Goal: Task Accomplishment & Management: Use online tool/utility

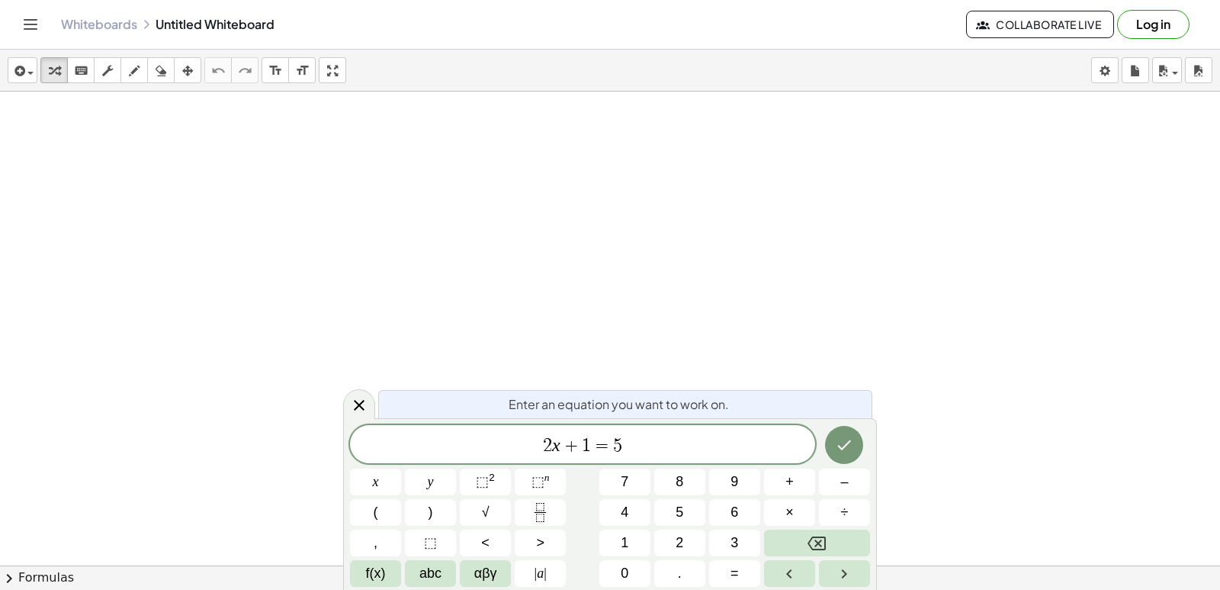
drag, startPoint x: 1108, startPoint y: 201, endPoint x: 1111, endPoint y: 89, distance: 112.2
click at [1108, 201] on div at bounding box center [610, 600] width 1220 height 1016
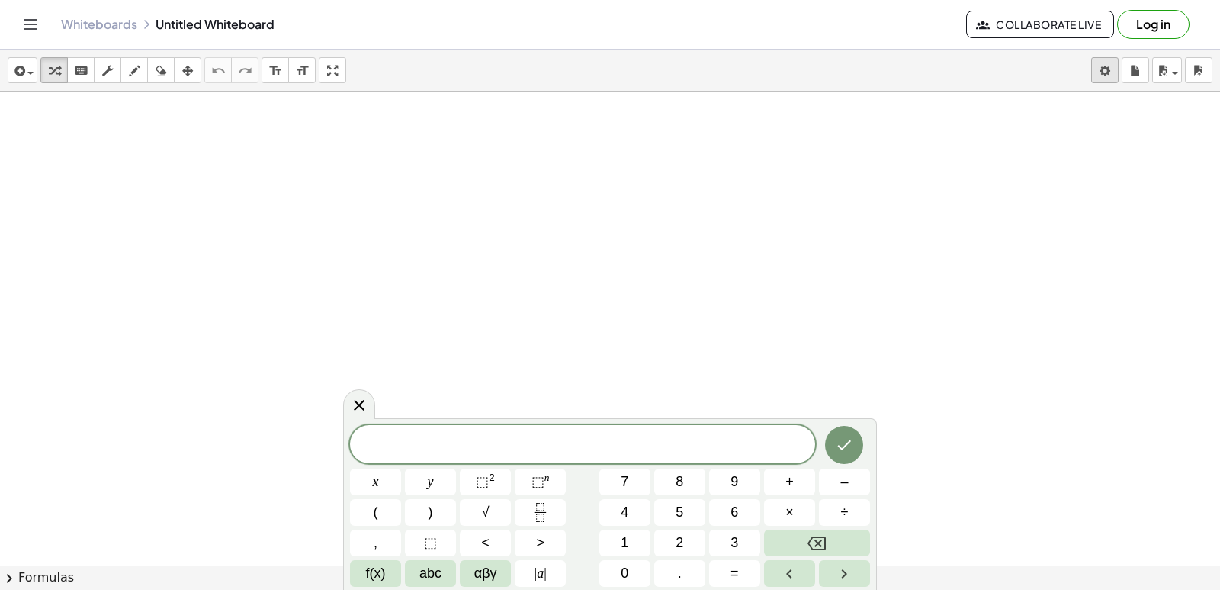
click at [1108, 72] on body "Graspable Math Activities Get Started Activity Bank Assigned Work Classes White…" at bounding box center [610, 295] width 1220 height 590
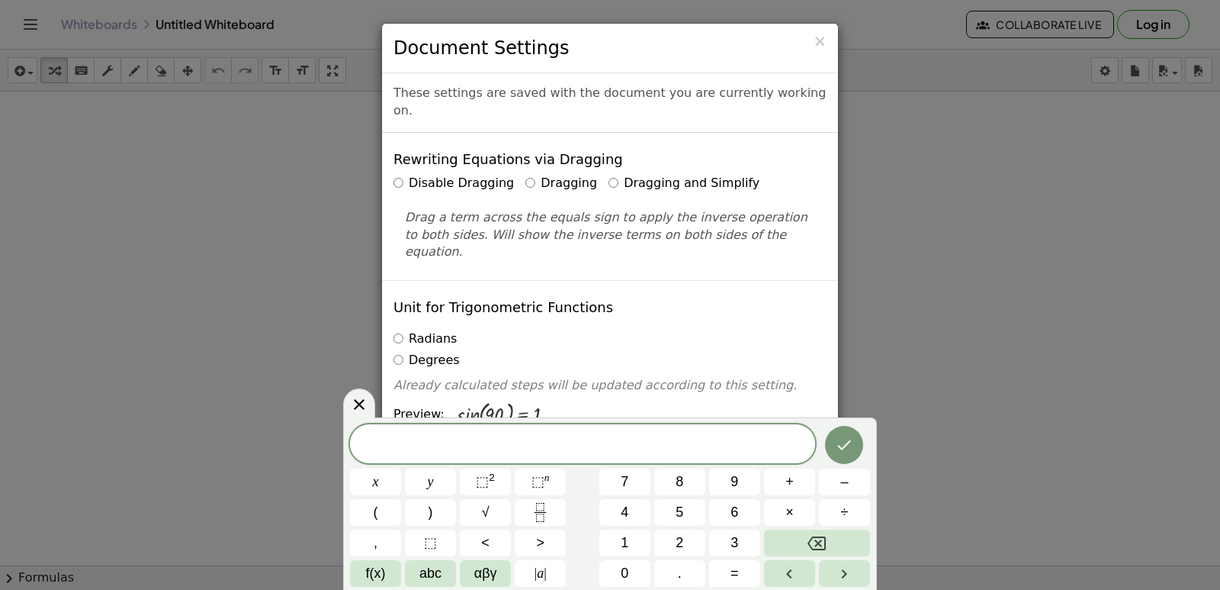
click at [609, 175] on label "Dragging and Simplify" at bounding box center [684, 184] width 151 height 18
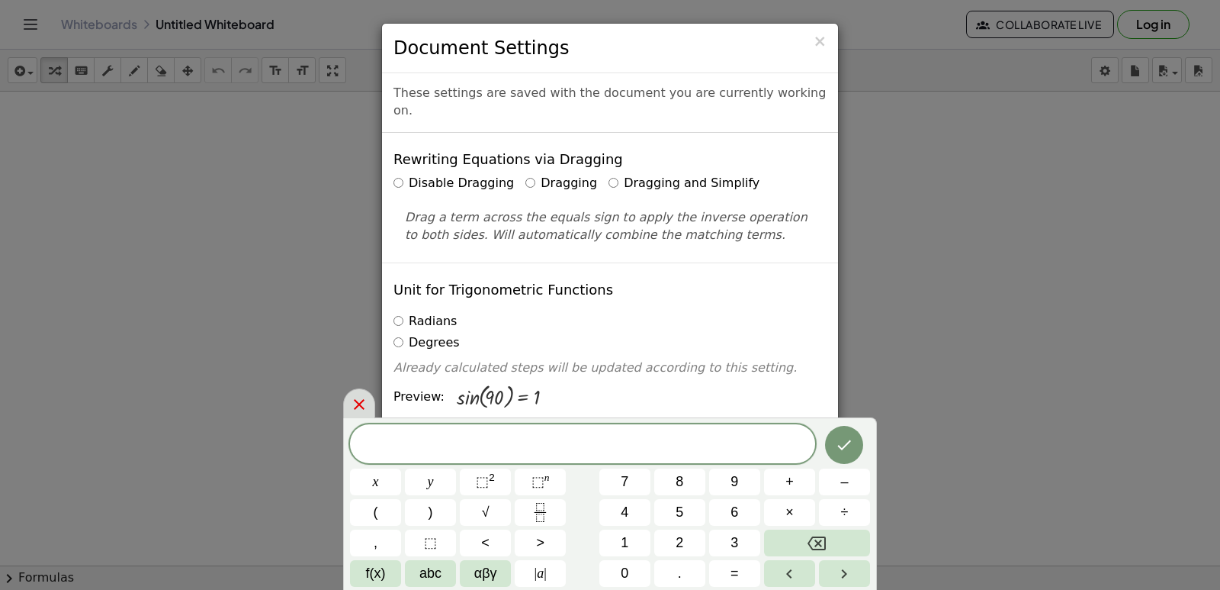
click at [351, 410] on icon at bounding box center [359, 404] width 18 height 18
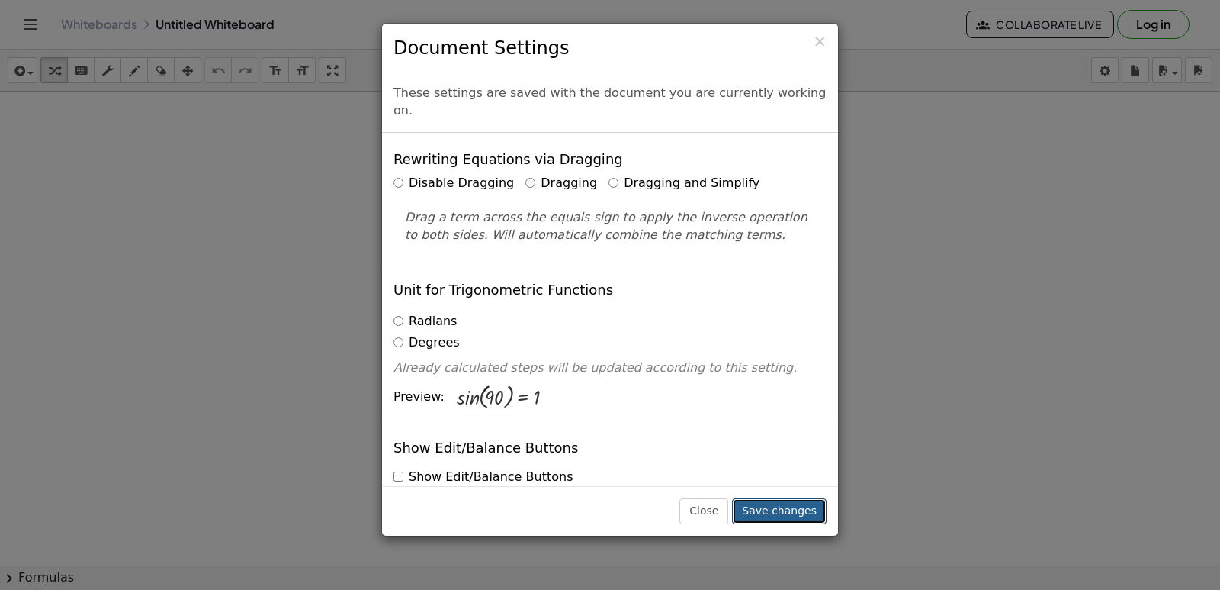
click at [793, 518] on button "Save changes" at bounding box center [779, 511] width 95 height 26
